Goal: Task Accomplishment & Management: Use online tool/utility

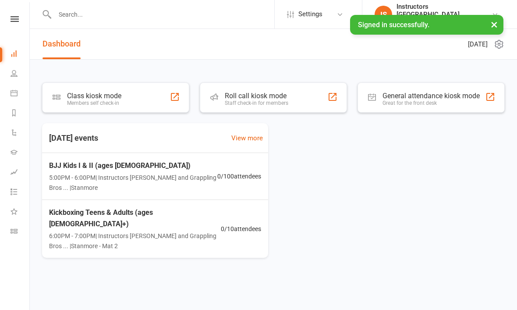
click at [143, 103] on div "Class kiosk mode Members self check-in" at bounding box center [115, 97] width 147 height 30
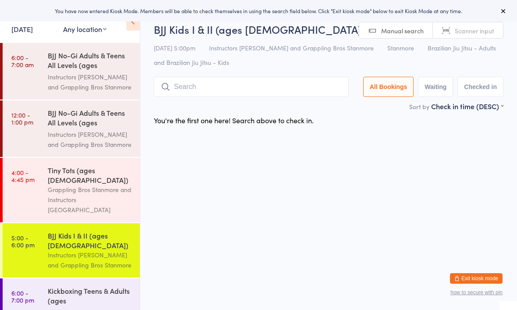
click at [105, 135] on div "Instructors [PERSON_NAME] and Grappling Bros Stanmore" at bounding box center [90, 139] width 85 height 20
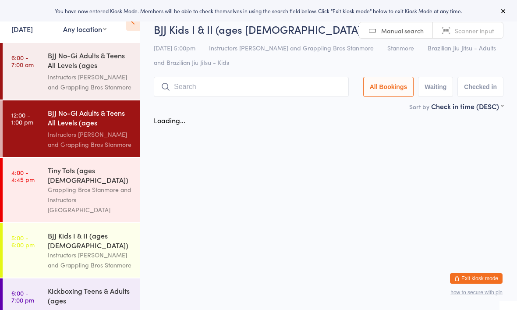
click at [90, 185] on div "Grappling Bros Stanmore and Instructors [GEOGRAPHIC_DATA]" at bounding box center [90, 200] width 85 height 30
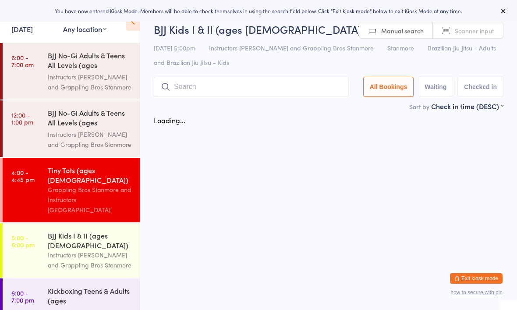
click at [271, 87] on input "search" at bounding box center [251, 87] width 195 height 20
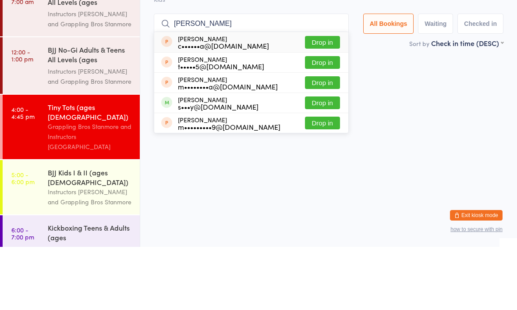
type input "[PERSON_NAME]"
click at [322, 160] on button "Drop in" at bounding box center [322, 166] width 35 height 13
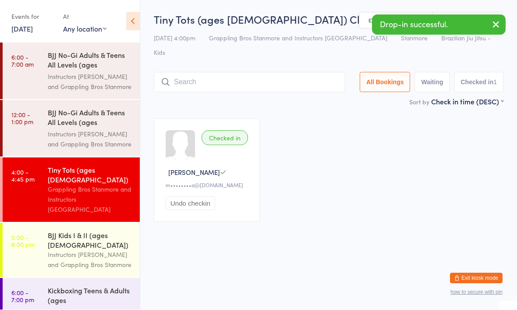
click at [204, 197] on button "Undo checkin" at bounding box center [191, 204] width 50 height 14
click at [298, 72] on input "search" at bounding box center [250, 82] width 192 height 20
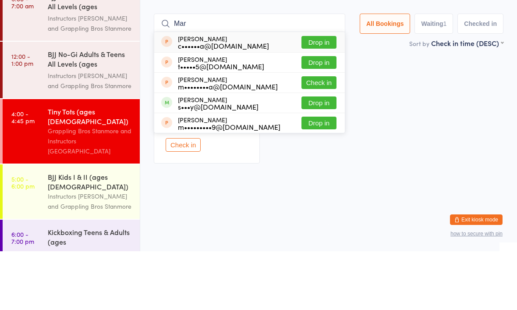
type input "Mar"
click at [320, 155] on button "Drop in" at bounding box center [319, 161] width 35 height 13
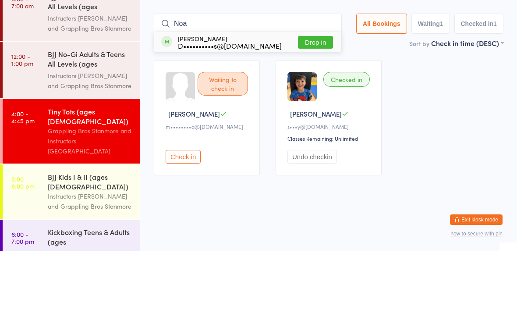
type input "Noa"
click at [311, 95] on button "Drop in" at bounding box center [315, 101] width 35 height 13
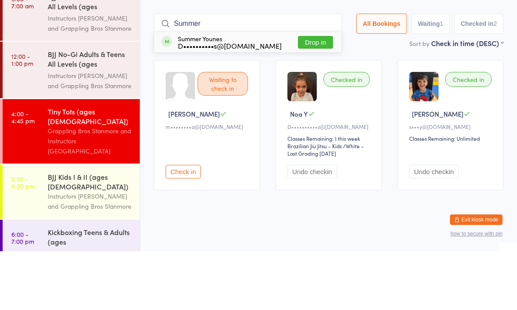
type input "Summer"
click at [314, 95] on button "Drop in" at bounding box center [315, 101] width 35 height 13
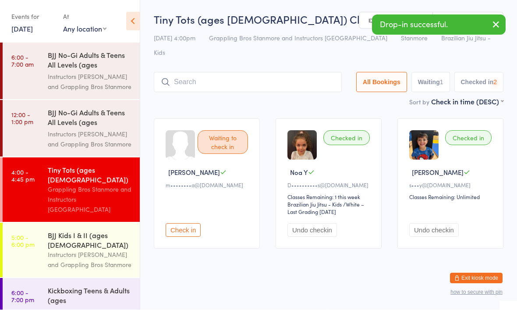
scroll to position [0, 0]
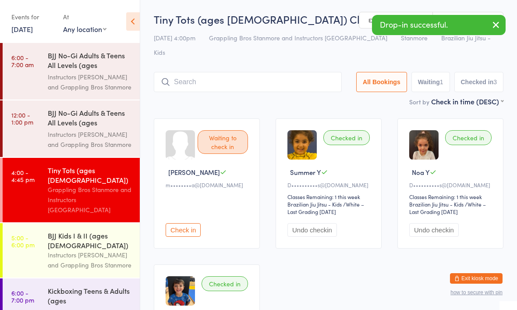
click at [281, 72] on input "search" at bounding box center [248, 82] width 188 height 20
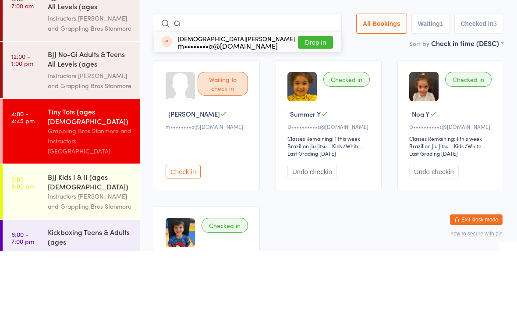
type input "C"
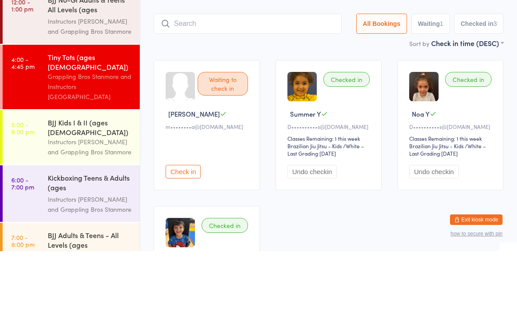
scroll to position [54, 0]
click at [64, 196] on div "Instructors [PERSON_NAME] and Grappling Bros Stanmore" at bounding box center [90, 206] width 85 height 20
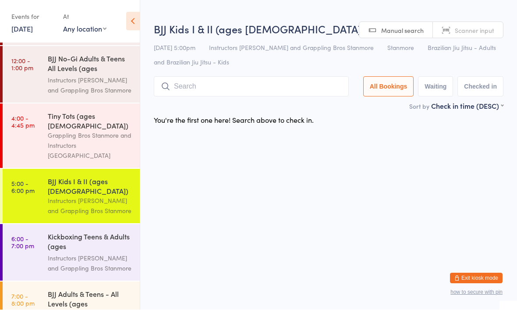
click at [238, 96] on input "search" at bounding box center [251, 87] width 195 height 20
click at [268, 82] on input "search" at bounding box center [251, 87] width 195 height 20
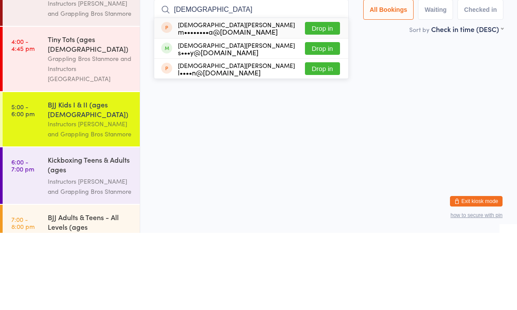
type input "[DEMOGRAPHIC_DATA]"
click at [323, 119] on button "Drop in" at bounding box center [322, 125] width 35 height 13
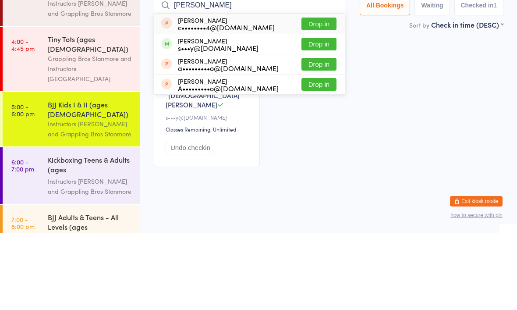
type input "Matthew"
click at [320, 115] on button "Drop in" at bounding box center [319, 121] width 35 height 13
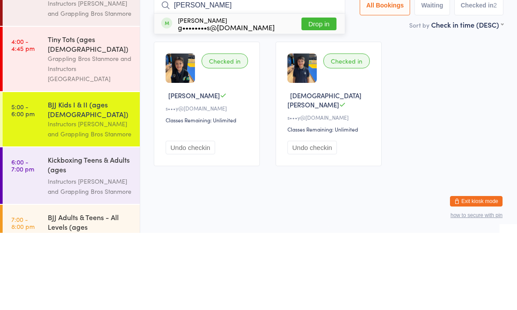
type input "Constantine"
click at [303, 95] on button "Drop in" at bounding box center [319, 101] width 35 height 13
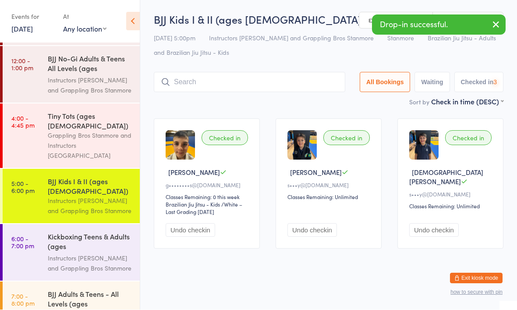
scroll to position [0, 0]
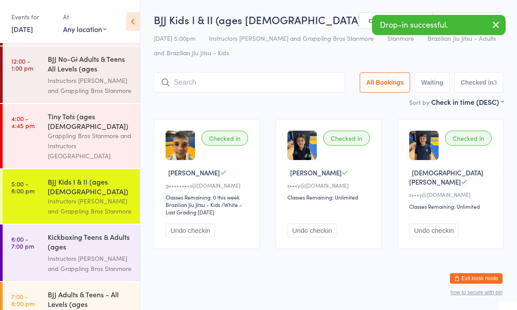
click at [210, 81] on input "search" at bounding box center [250, 82] width 192 height 20
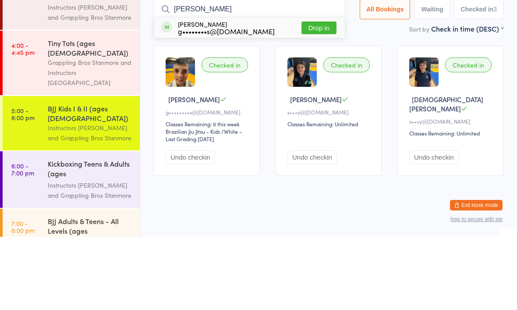
type input "Lydia"
click at [318, 95] on button "Drop in" at bounding box center [319, 101] width 35 height 13
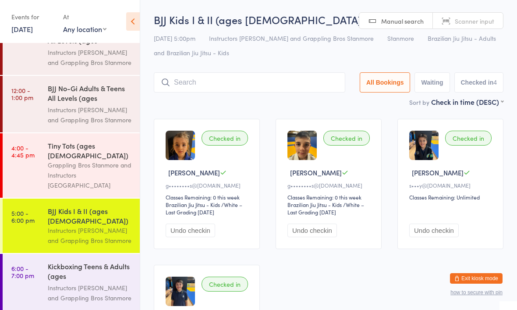
click at [257, 83] on input "search" at bounding box center [250, 82] width 192 height 20
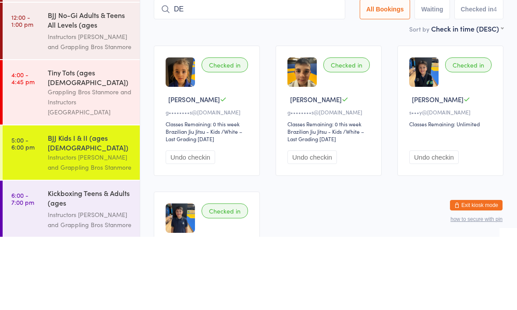
type input "D"
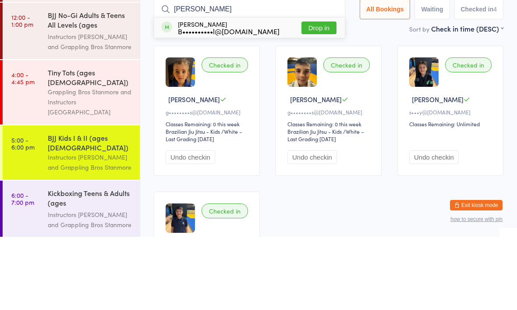
type input "Eliana"
click at [306, 95] on button "Drop in" at bounding box center [319, 101] width 35 height 13
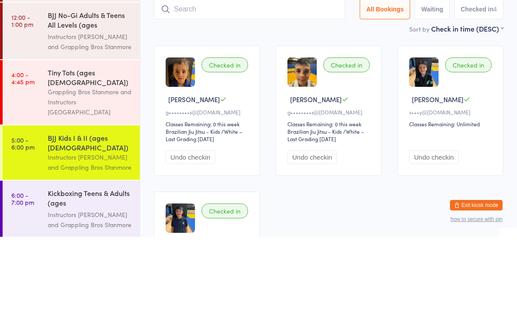
scroll to position [73, 0]
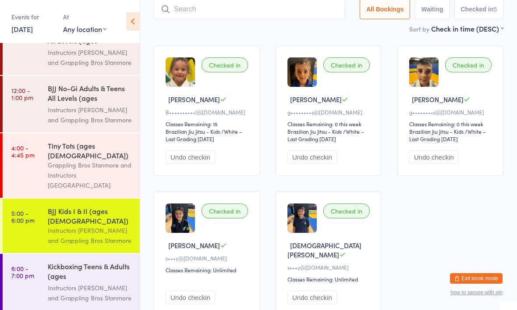
click at [287, 19] on input "search" at bounding box center [250, 9] width 192 height 20
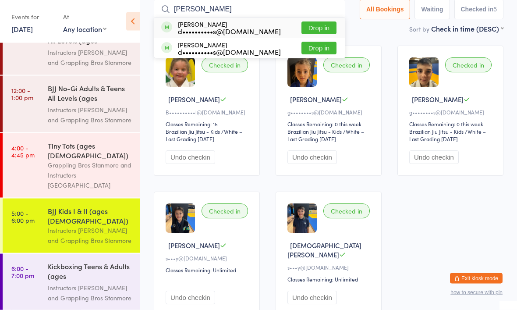
type input "Austin bri"
click at [228, 28] on div "d••••••••••s@zoho.com" at bounding box center [229, 31] width 103 height 7
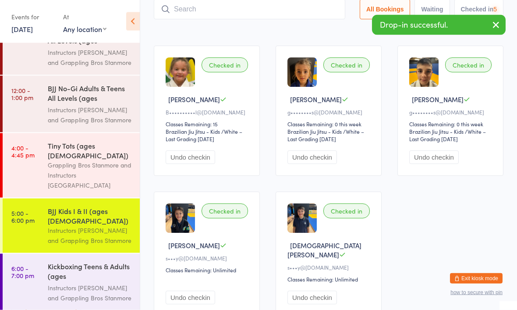
scroll to position [73, 0]
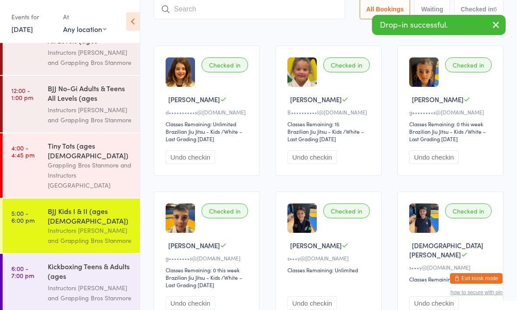
click at [211, 19] on input "search" at bounding box center [250, 9] width 192 height 20
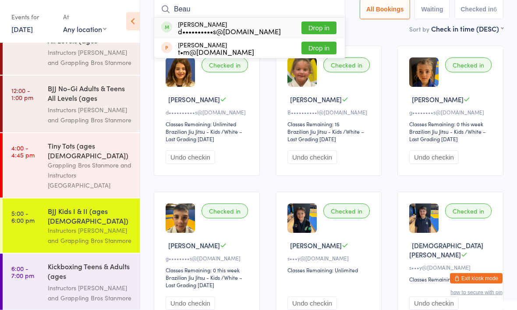
type input "Beau"
click at [256, 30] on div "Beau Bridges d••••••••••s@zoho.com Drop in" at bounding box center [249, 28] width 191 height 20
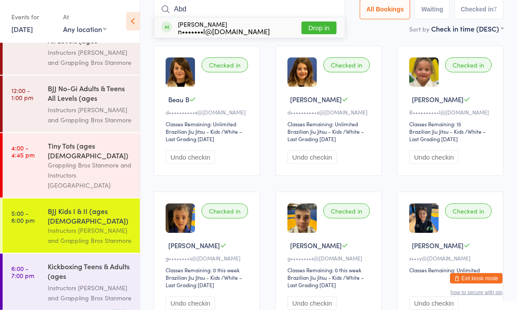
type input "Abd"
click at [227, 26] on div "Abdulla Bamya n•••••••l@hotmail.com" at bounding box center [224, 28] width 92 height 14
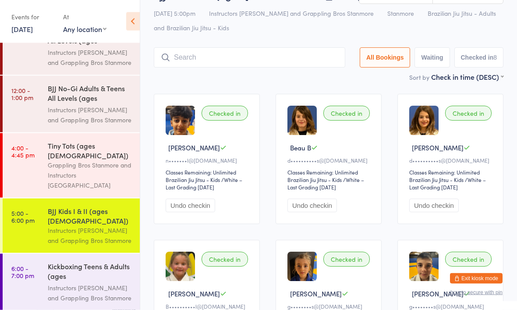
scroll to position [0, 0]
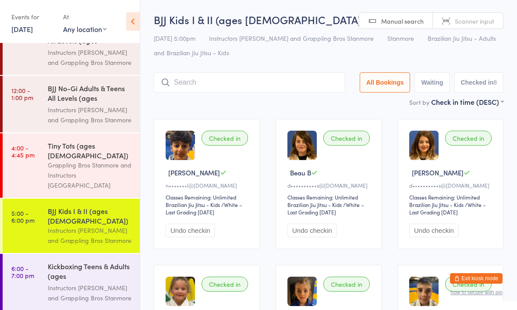
click at [316, 85] on input "search" at bounding box center [250, 82] width 192 height 20
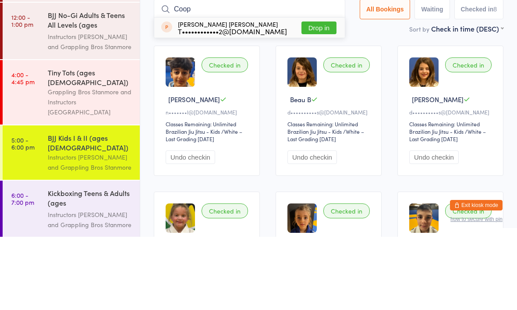
type input "Coop"
click at [312, 95] on button "Drop in" at bounding box center [319, 101] width 35 height 13
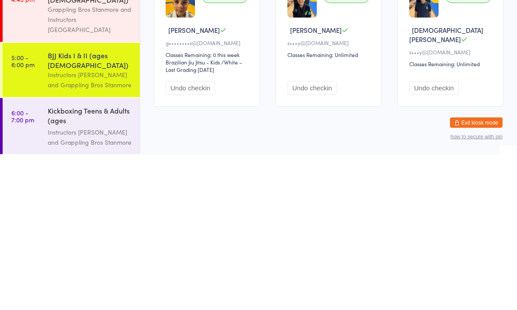
scroll to position [311, 0]
